Goal: Task Accomplishment & Management: Manage account settings

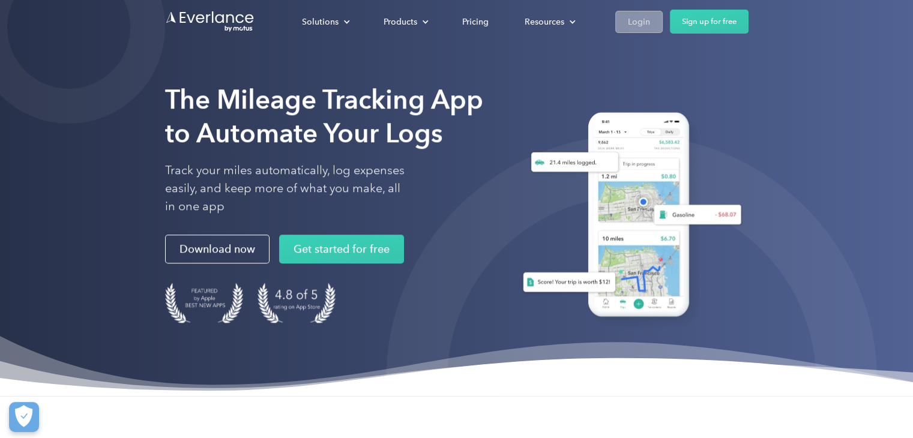
click at [644, 20] on div "Login" at bounding box center [639, 21] width 22 height 15
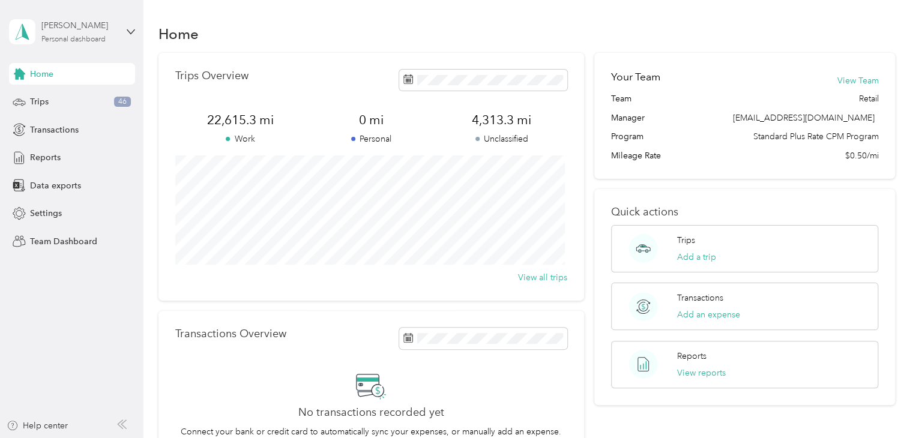
click at [106, 34] on div "[PERSON_NAME] Personal dashboard" at bounding box center [78, 31] width 75 height 24
click at [73, 95] on div "Team dashboard" at bounding box center [51, 97] width 64 height 13
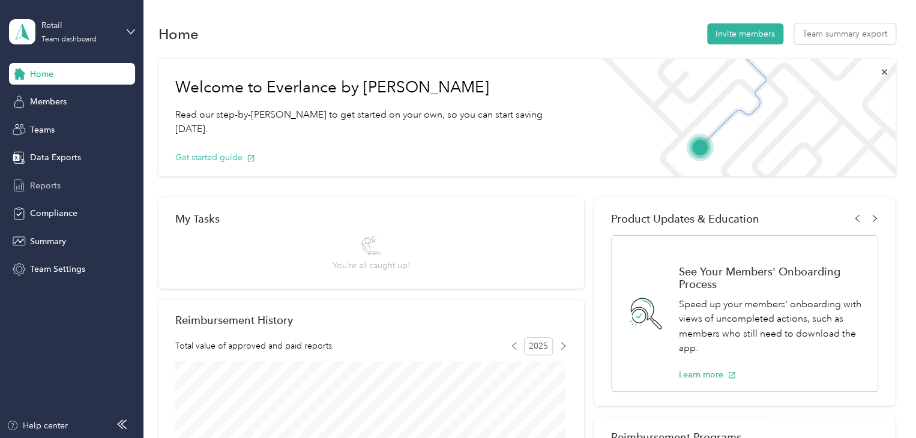
click at [60, 175] on div "Reports" at bounding box center [72, 186] width 126 height 22
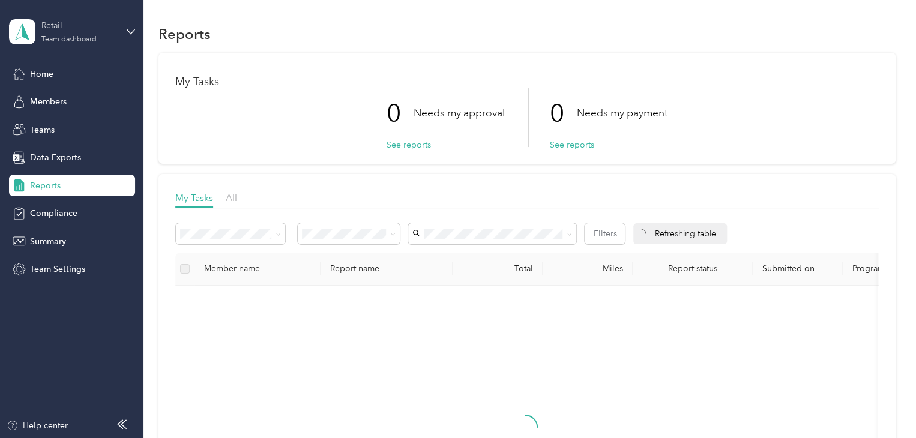
click at [110, 29] on div "Retail" at bounding box center [78, 25] width 75 height 13
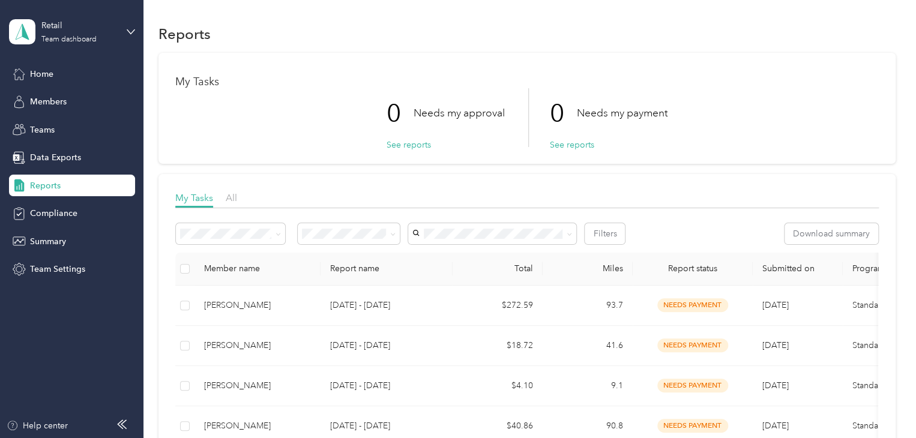
click at [62, 121] on div "Personal dashboard" at bounding box center [57, 119] width 76 height 13
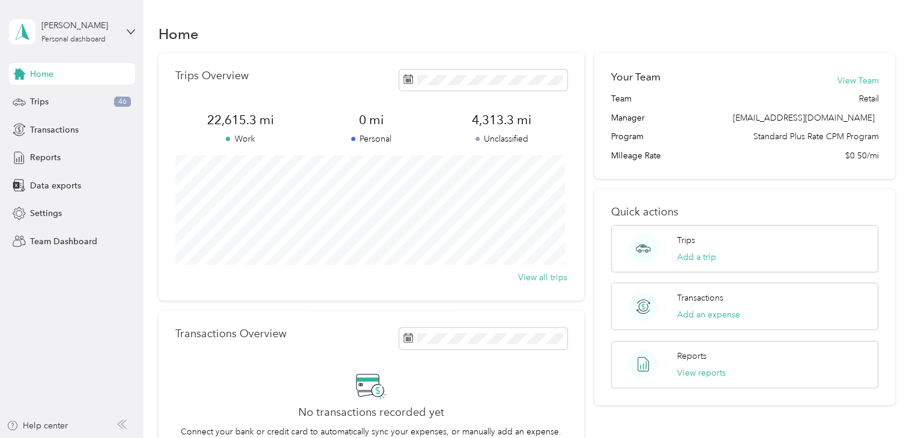
click at [482, 126] on span "4,313.3 mi" at bounding box center [502, 120] width 131 height 17
click at [46, 107] on span "Trips" at bounding box center [39, 101] width 19 height 13
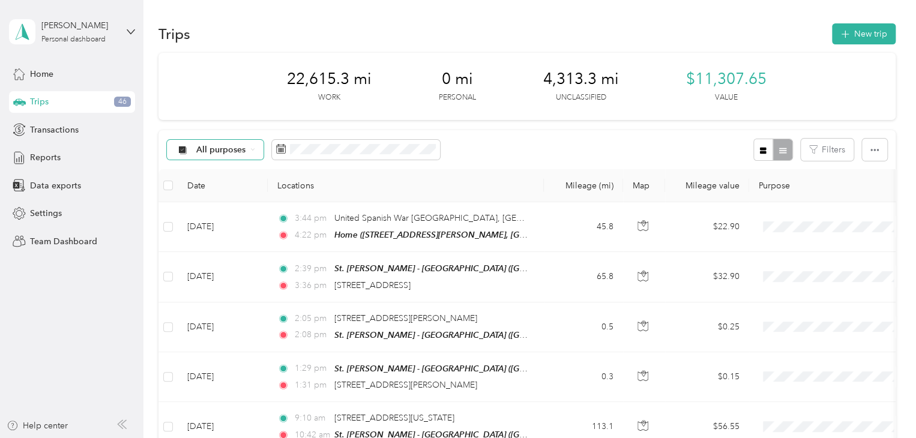
click at [251, 147] on icon at bounding box center [252, 149] width 5 height 5
click at [235, 198] on ol "All purposes Unclassified St. [PERSON_NAME] Personal" at bounding box center [228, 199] width 122 height 84
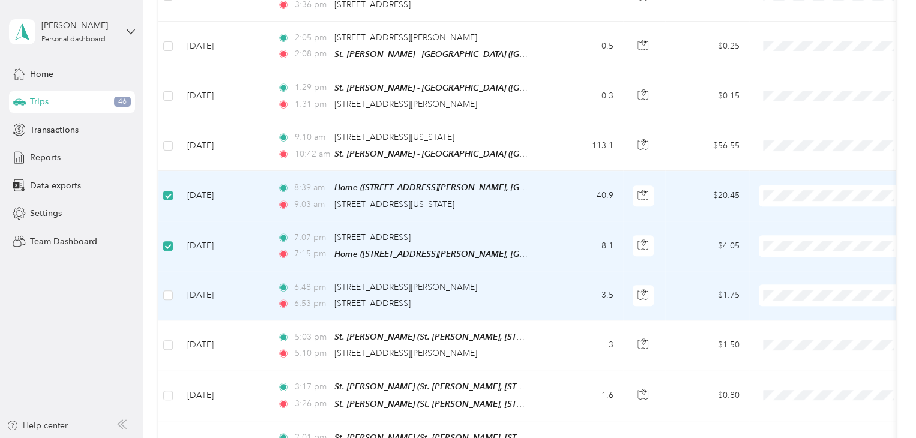
scroll to position [280, 0]
click at [171, 296] on label at bounding box center [168, 294] width 10 height 13
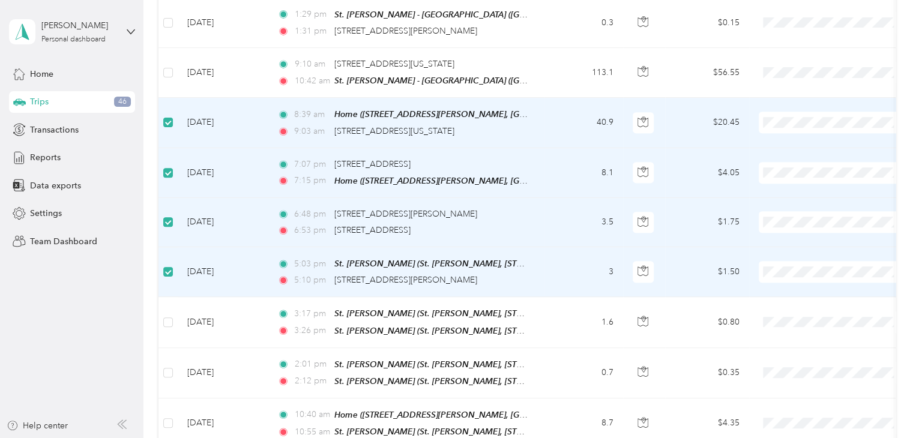
scroll to position [354, 0]
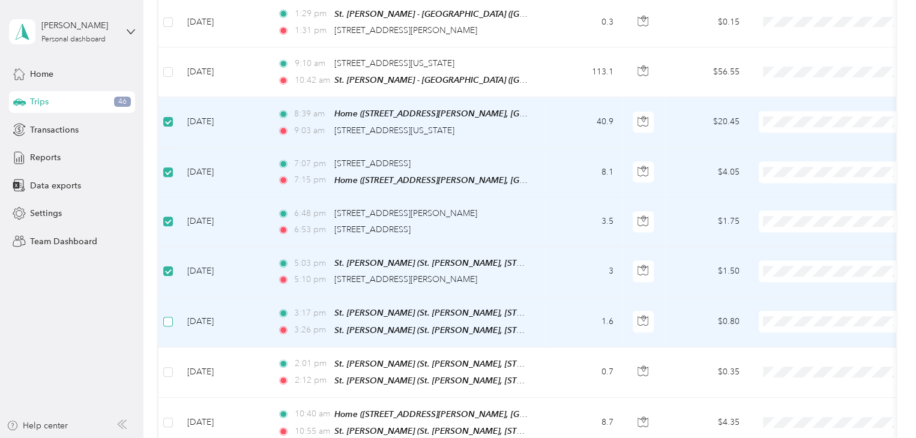
click at [169, 320] on label at bounding box center [168, 321] width 10 height 13
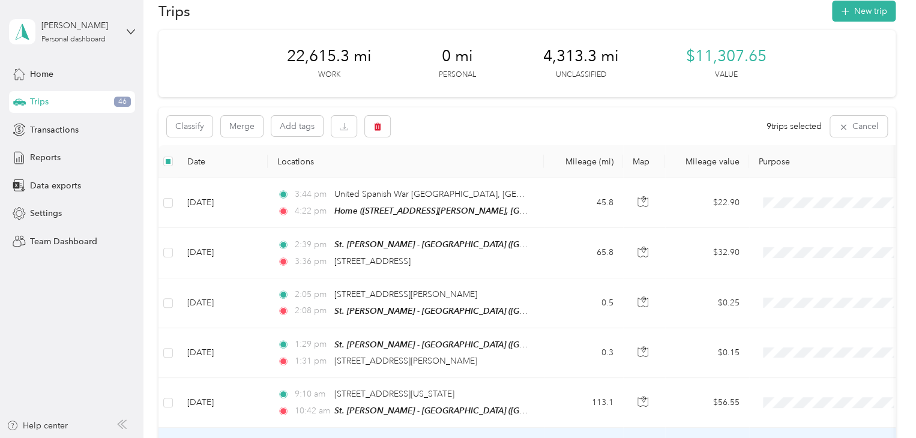
scroll to position [0, 0]
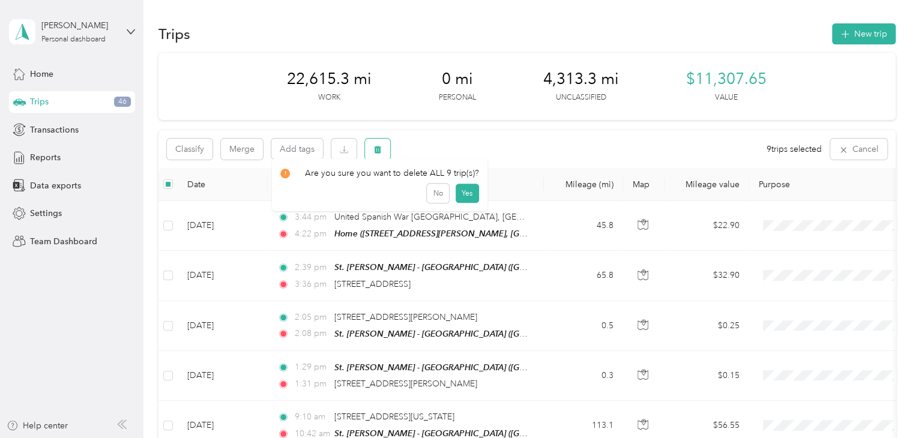
click at [374, 154] on icon "button" at bounding box center [378, 149] width 8 height 8
click at [456, 197] on button "Yes" at bounding box center [466, 199] width 23 height 19
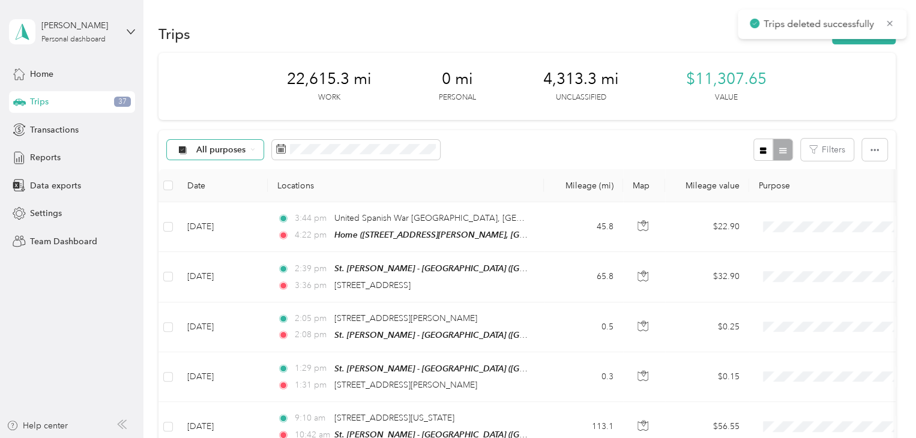
click at [244, 146] on span "All purposes" at bounding box center [221, 150] width 50 height 8
click at [228, 189] on span "Unclassified" at bounding box center [237, 191] width 83 height 13
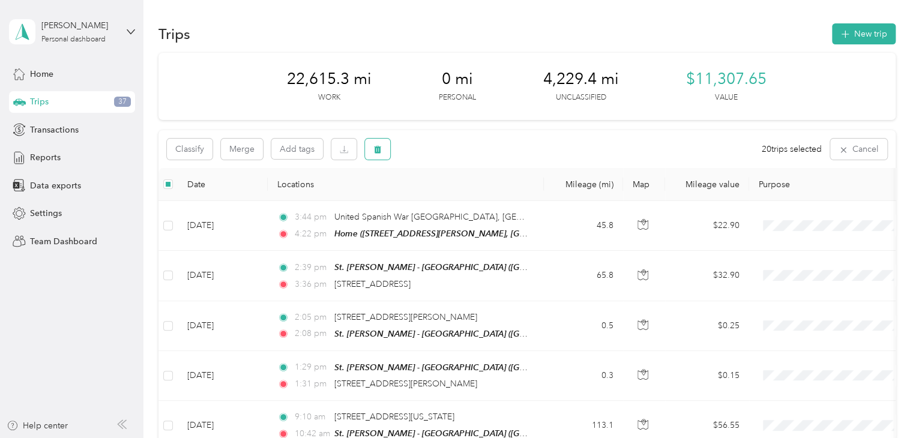
click at [377, 151] on icon "button" at bounding box center [377, 150] width 7 height 8
click at [467, 199] on button "Yes" at bounding box center [469, 199] width 23 height 19
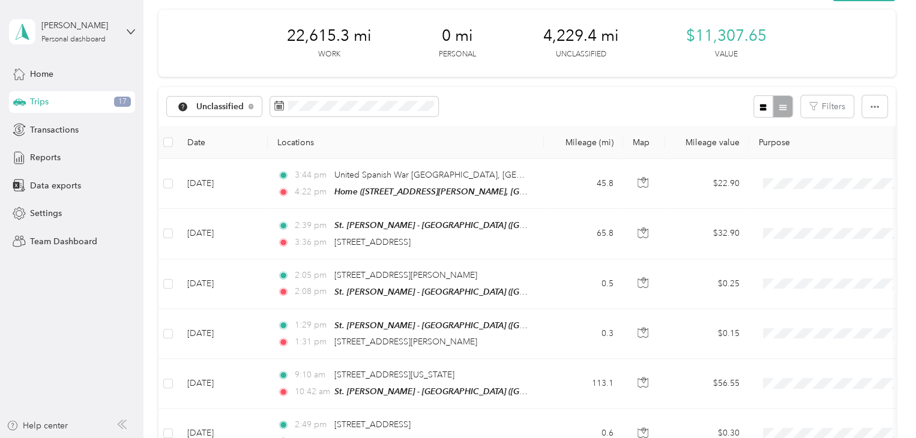
scroll to position [34, 0]
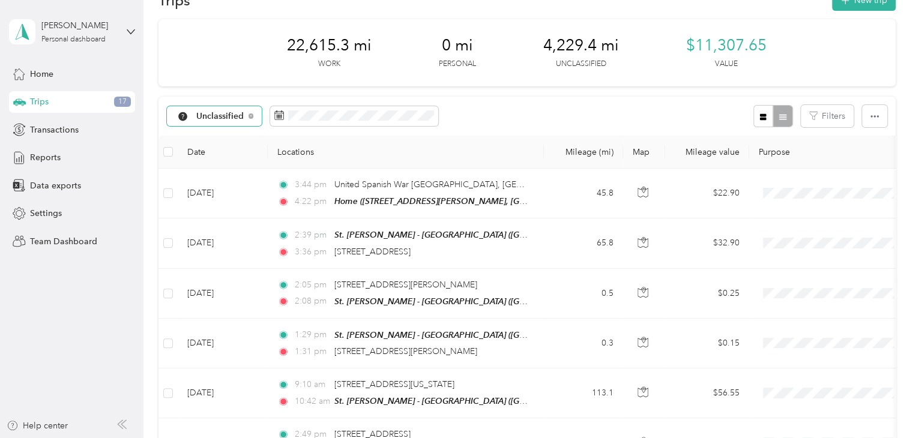
click at [227, 116] on span "Unclassified" at bounding box center [220, 116] width 48 height 8
click at [218, 138] on li "All purposes" at bounding box center [228, 131] width 122 height 21
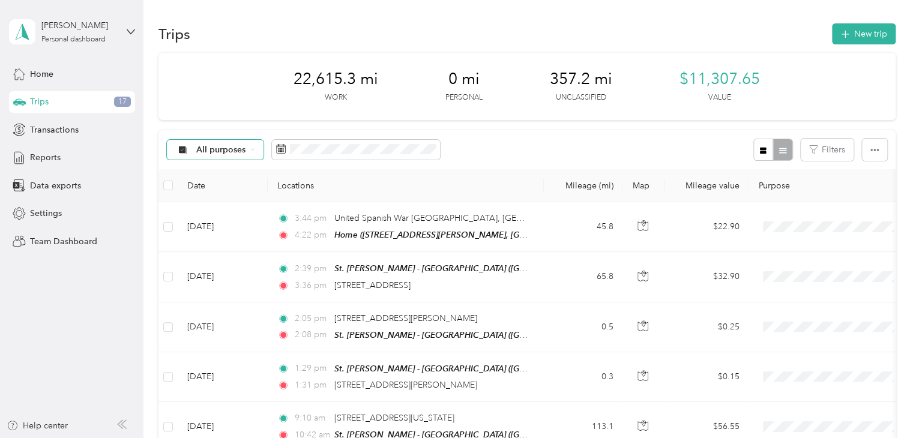
click at [243, 151] on span "All purposes" at bounding box center [221, 150] width 50 height 8
click at [321, 168] on div "All purposes Filters" at bounding box center [527, 149] width 737 height 39
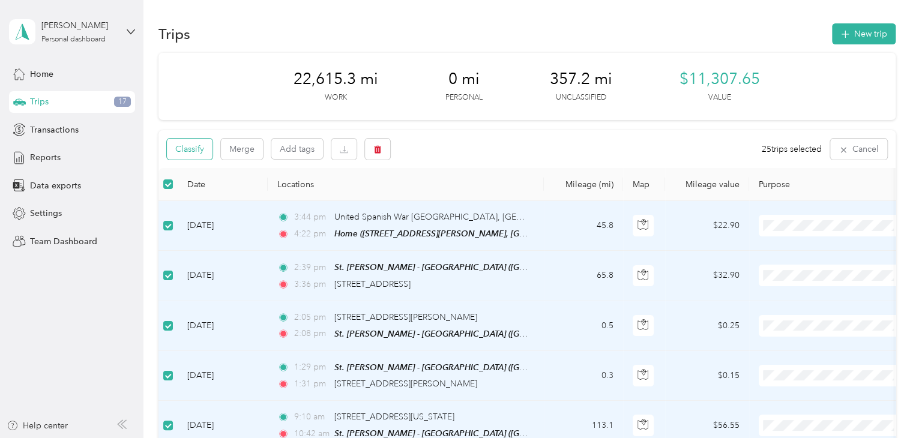
click at [195, 158] on button "Classify" at bounding box center [190, 149] width 46 height 21
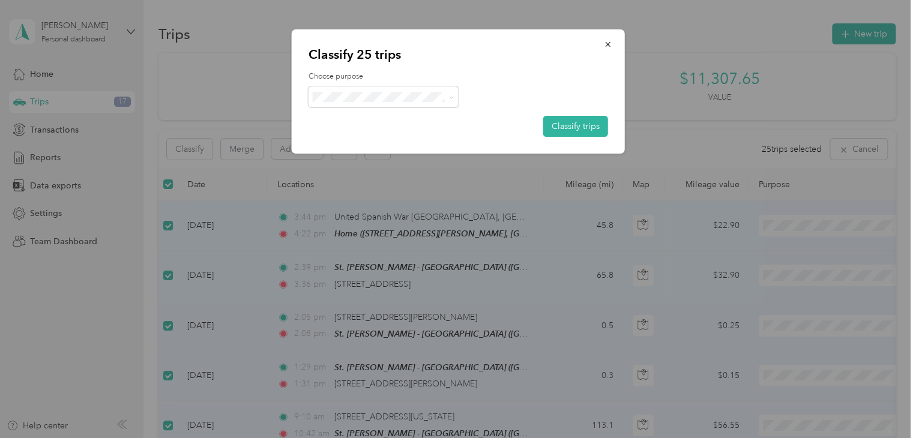
click at [364, 117] on span "St. [PERSON_NAME]" at bounding box center [394, 117] width 112 height 13
click at [570, 132] on button "Classify trips" at bounding box center [575, 126] width 65 height 21
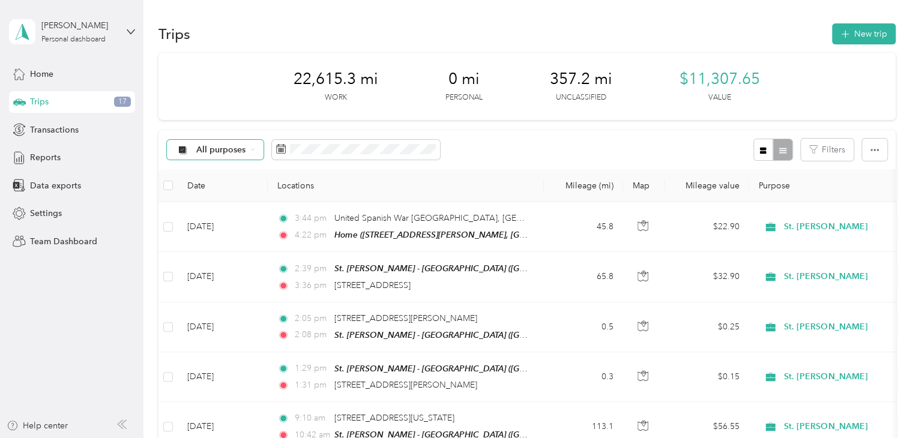
click at [243, 150] on span "All purposes" at bounding box center [221, 150] width 50 height 8
click at [229, 186] on span "Unclassified" at bounding box center [237, 186] width 83 height 13
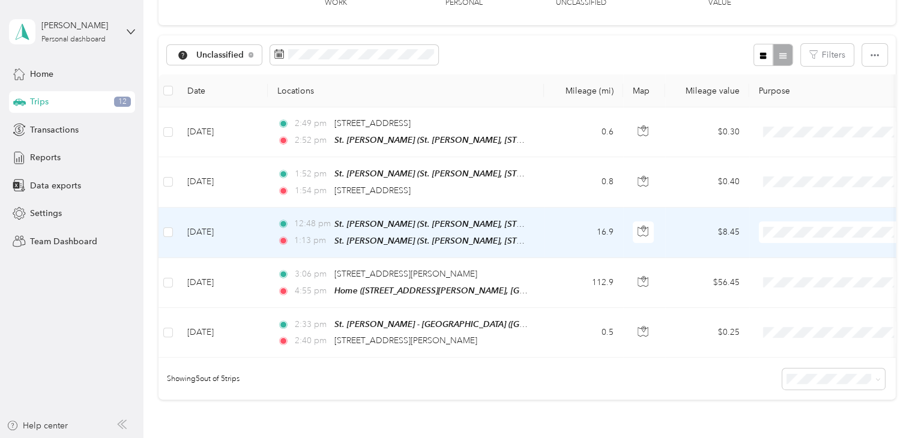
scroll to position [95, 0]
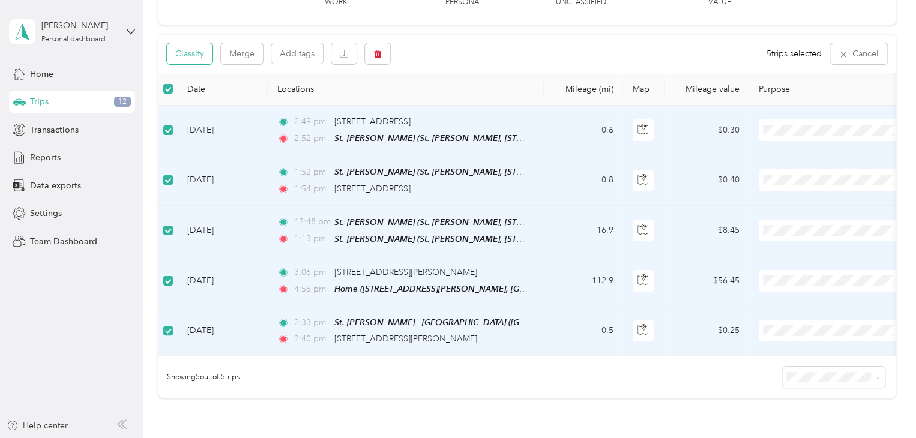
click at [205, 61] on button "Classify" at bounding box center [190, 53] width 46 height 21
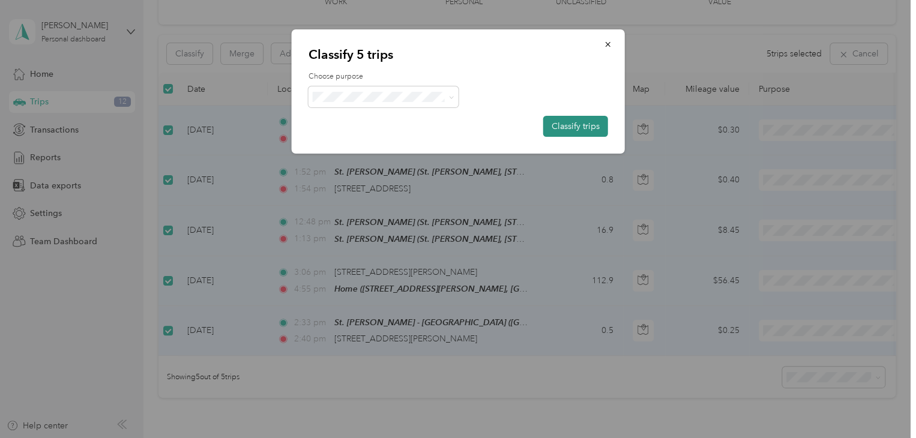
click at [581, 123] on button "Classify trips" at bounding box center [575, 126] width 65 height 21
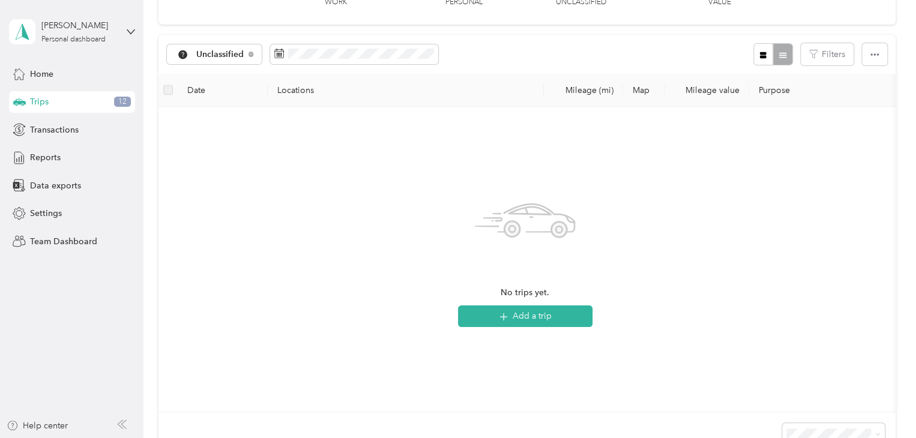
scroll to position [0, 0]
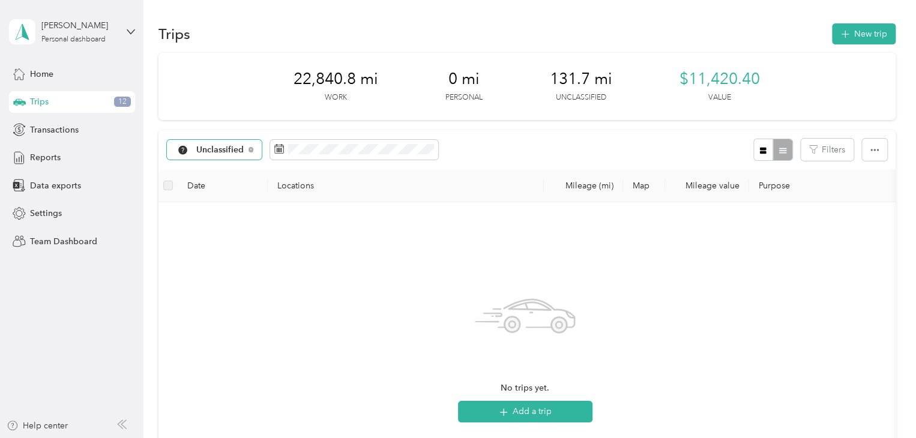
click at [240, 146] on span "Unclassified" at bounding box center [220, 150] width 48 height 8
click at [226, 210] on span "St. [PERSON_NAME]" at bounding box center [237, 208] width 83 height 13
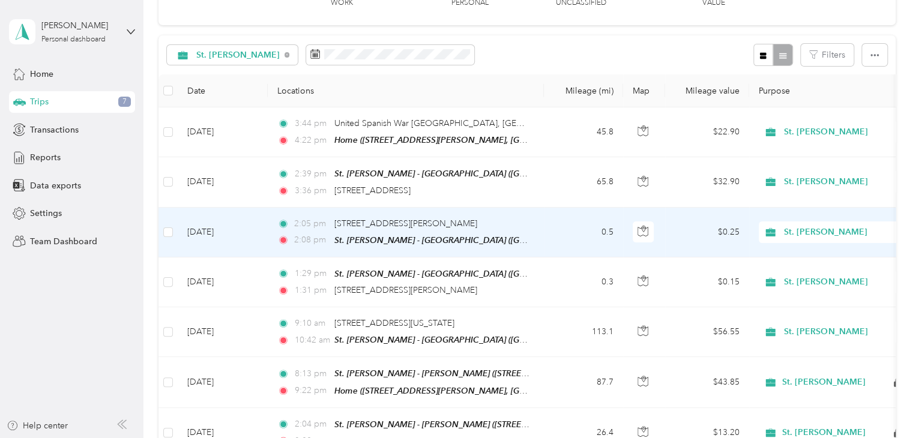
scroll to position [95, 0]
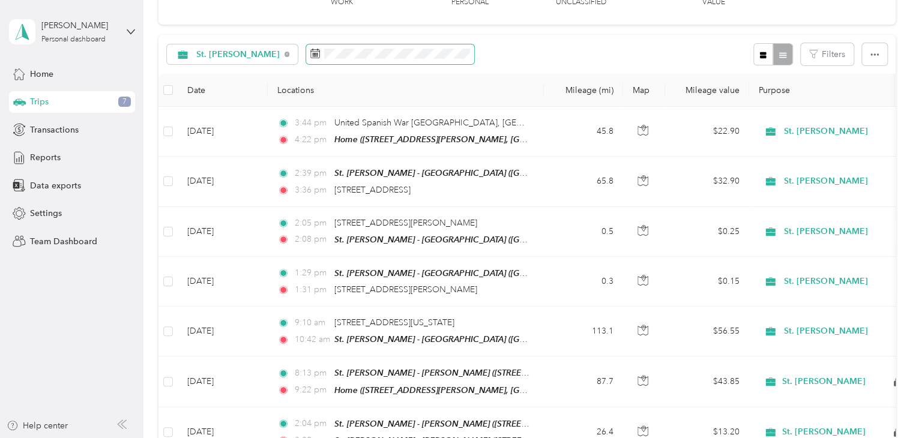
click at [318, 50] on icon at bounding box center [318, 50] width 1 height 2
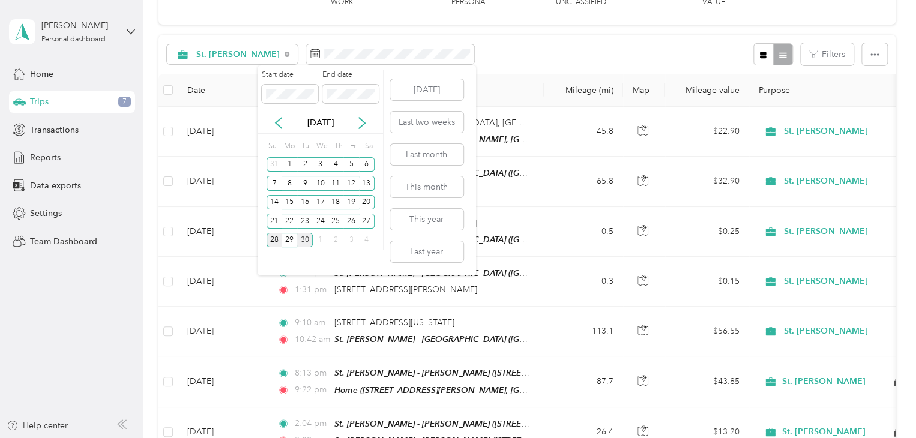
click at [274, 233] on div "28" at bounding box center [275, 240] width 16 height 15
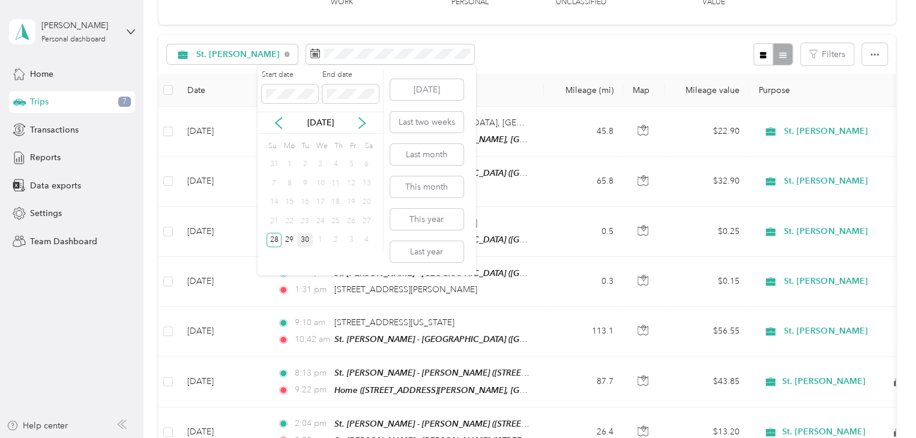
click at [300, 245] on div "30" at bounding box center [305, 240] width 16 height 15
